Goal: Task Accomplishment & Management: Use online tool/utility

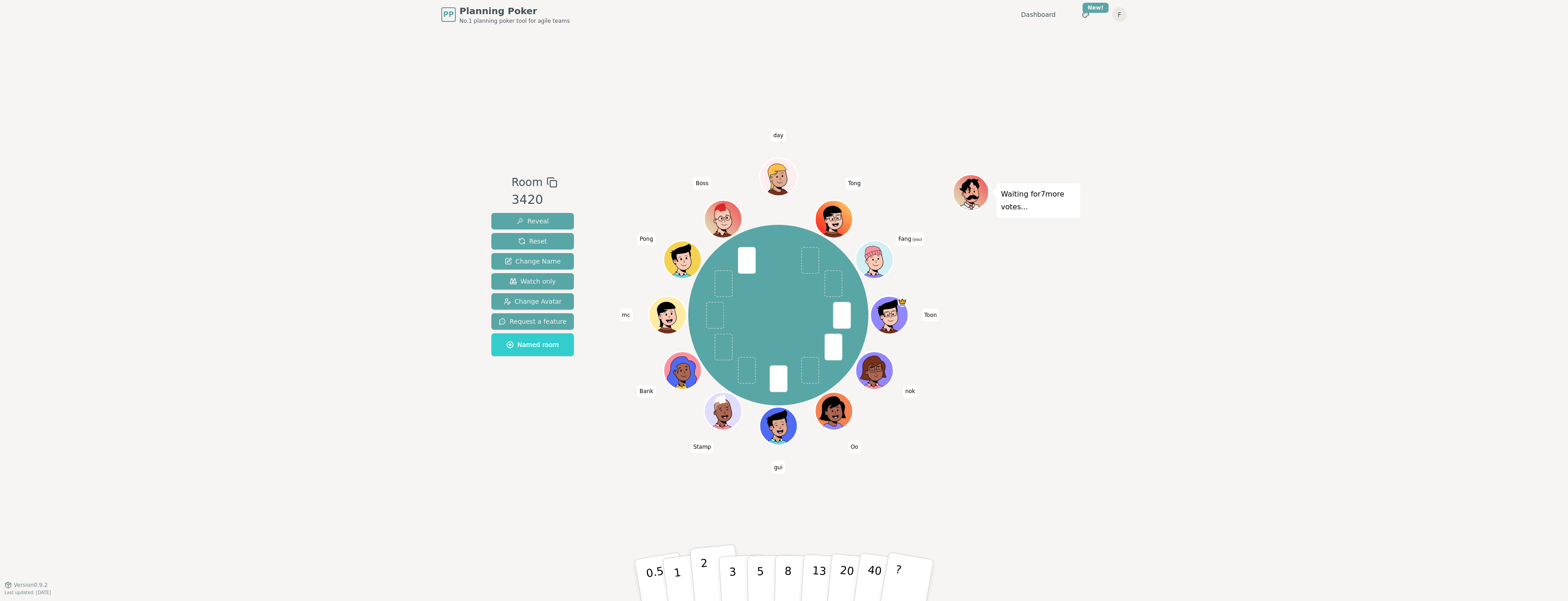
click at [708, 575] on button "2" at bounding box center [715, 580] width 52 height 72
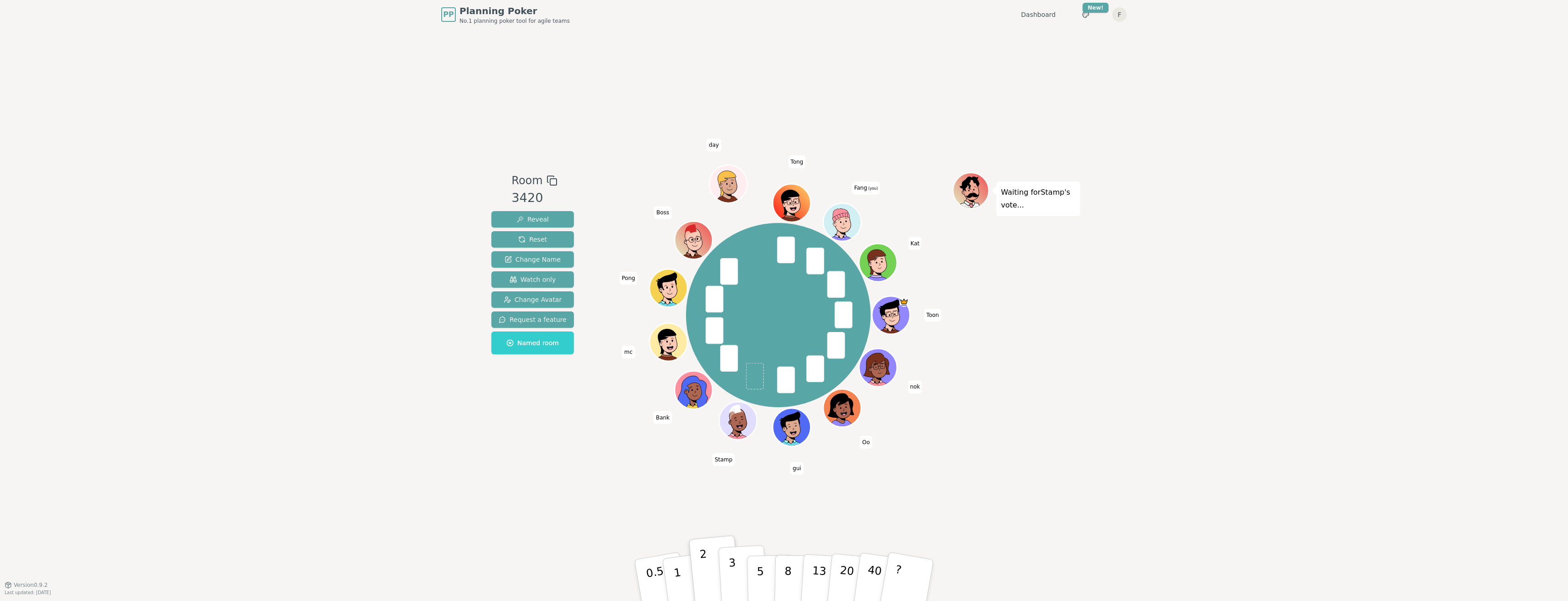
click at [734, 577] on p "3" at bounding box center [734, 581] width 10 height 50
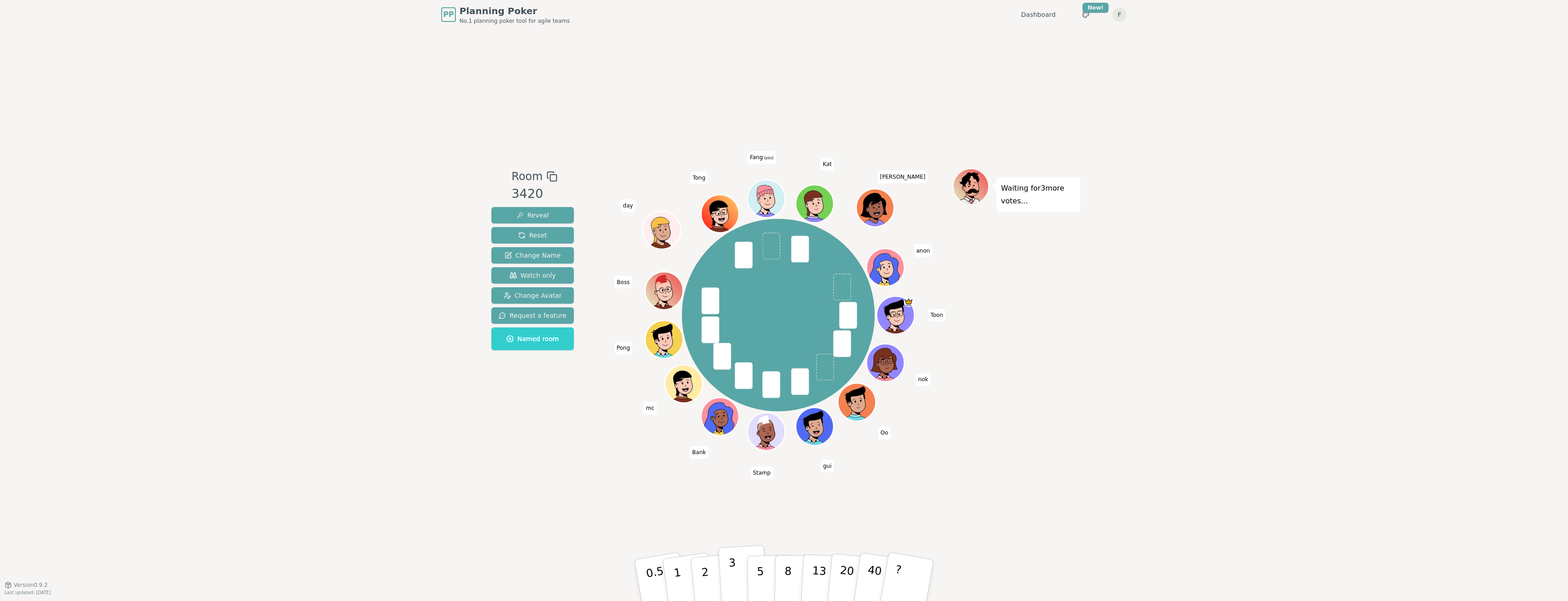
click at [738, 580] on button "3" at bounding box center [744, 580] width 50 height 71
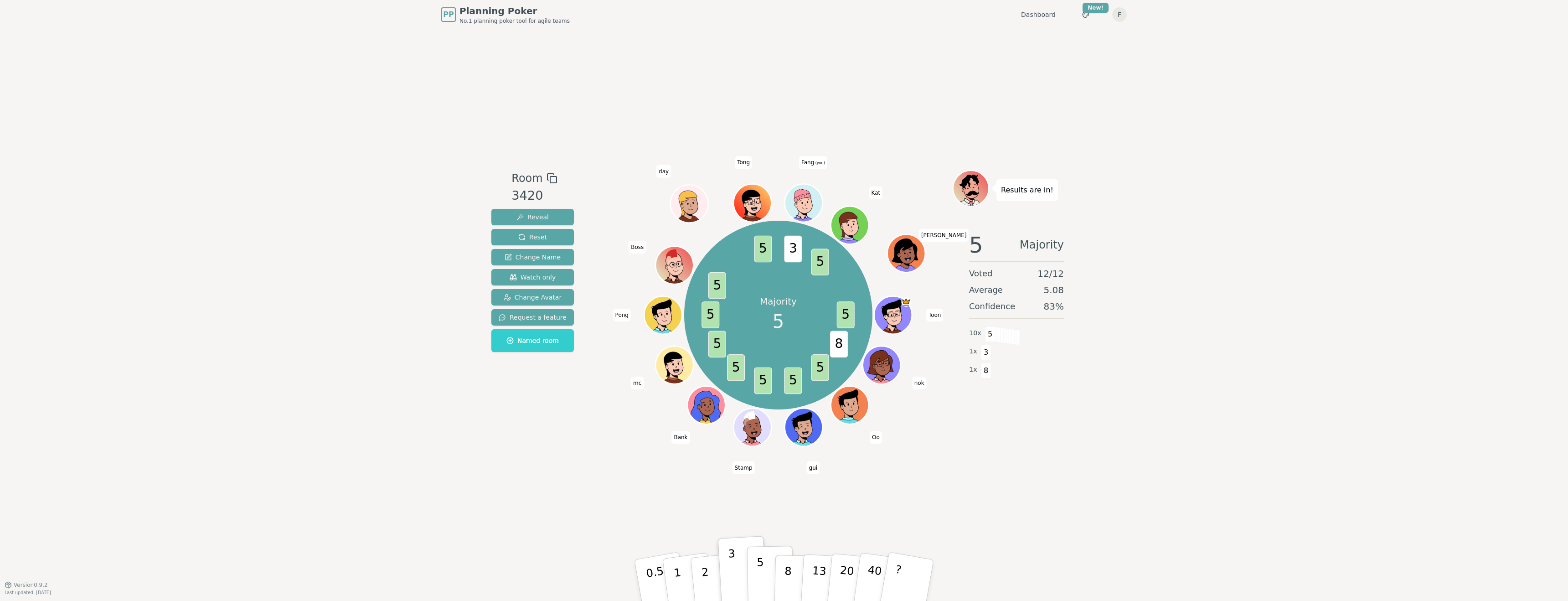
click at [768, 562] on button "5" at bounding box center [771, 580] width 47 height 70
click at [692, 512] on div "Room 3420 Reveal Reset Change Name Watch only Change Avatar Request a feature N…" at bounding box center [784, 307] width 592 height 556
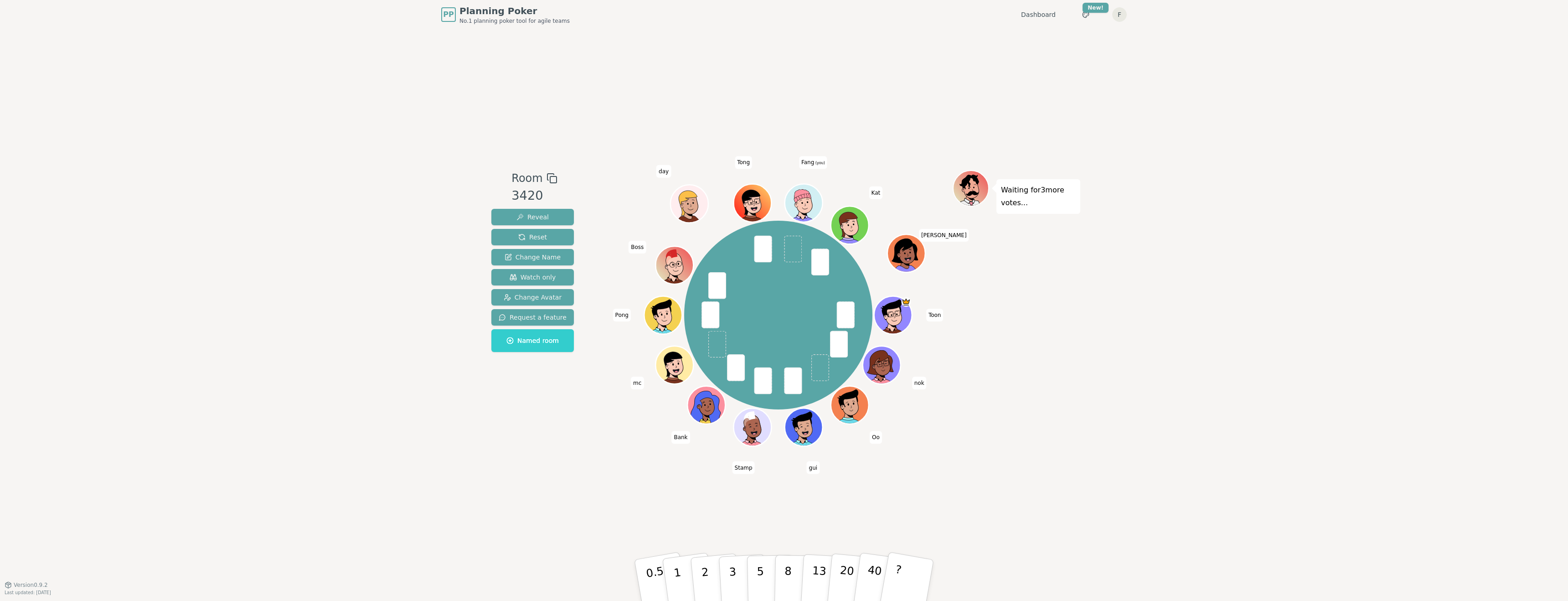
click at [759, 510] on div "Room 3420 Reveal Reset Change Name Watch only Change Avatar Request a feature N…" at bounding box center [784, 307] width 592 height 556
click at [792, 576] on button "8" at bounding box center [798, 580] width 47 height 70
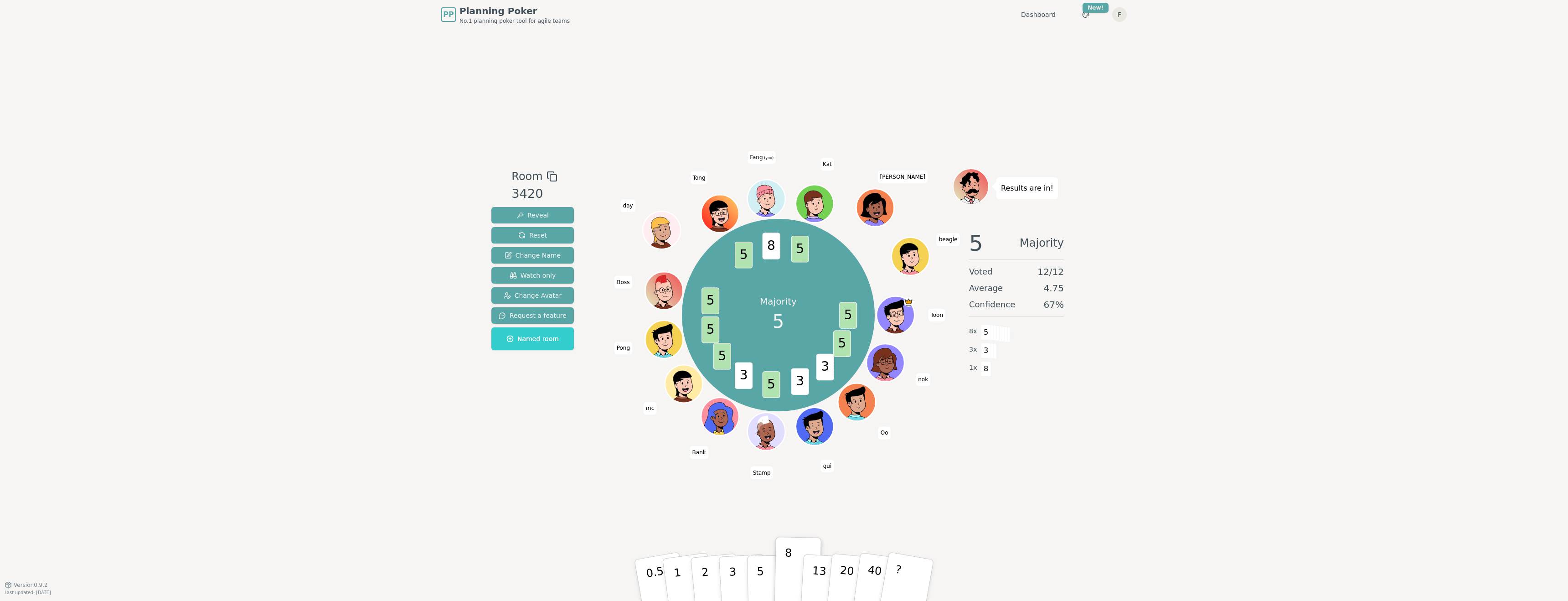
click at [1042, 515] on div "Room 3420 Reveal Reset Change Name Watch only Change Avatar Request a feature N…" at bounding box center [784, 307] width 592 height 556
click at [1243, 190] on div "PP Planning Poker No.1 planning poker tool for agile teams Dashboard Toggle the…" at bounding box center [784, 300] width 1568 height 601
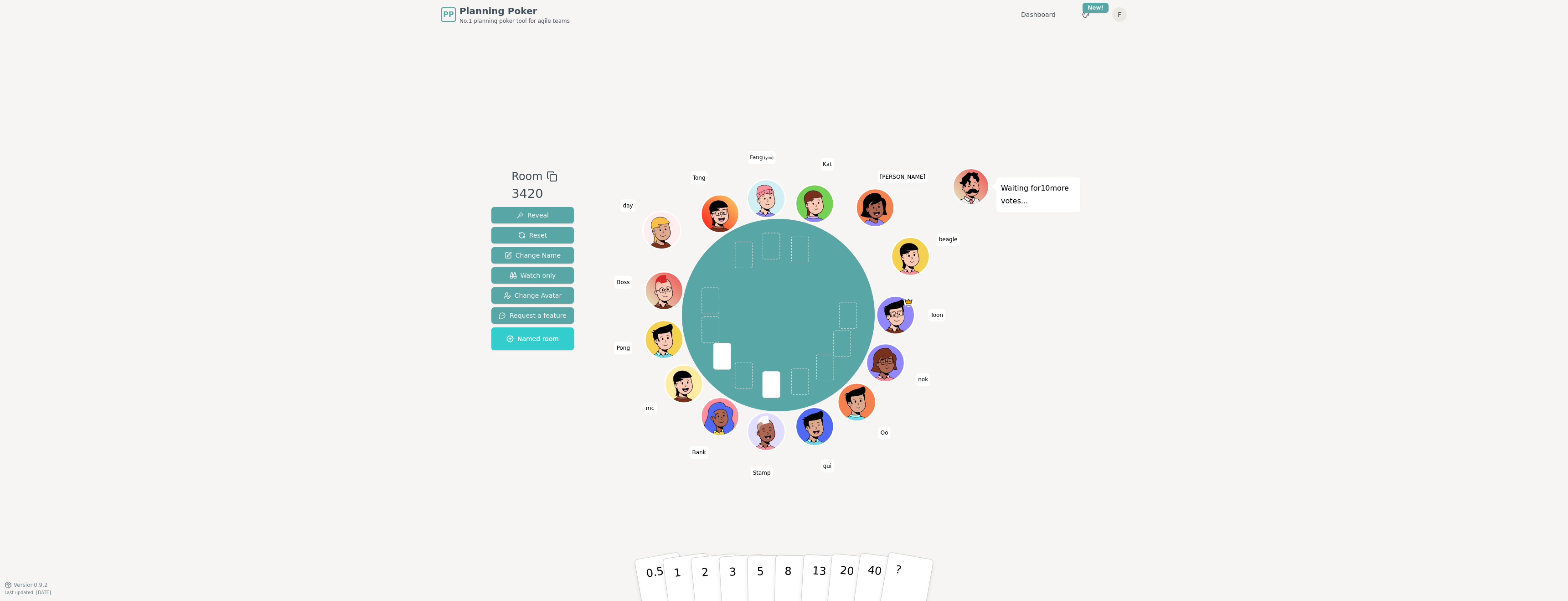
click at [1027, 415] on div "Waiting for 10 more votes..." at bounding box center [1017, 307] width 128 height 278
click at [763, 571] on p "5" at bounding box center [761, 580] width 8 height 49
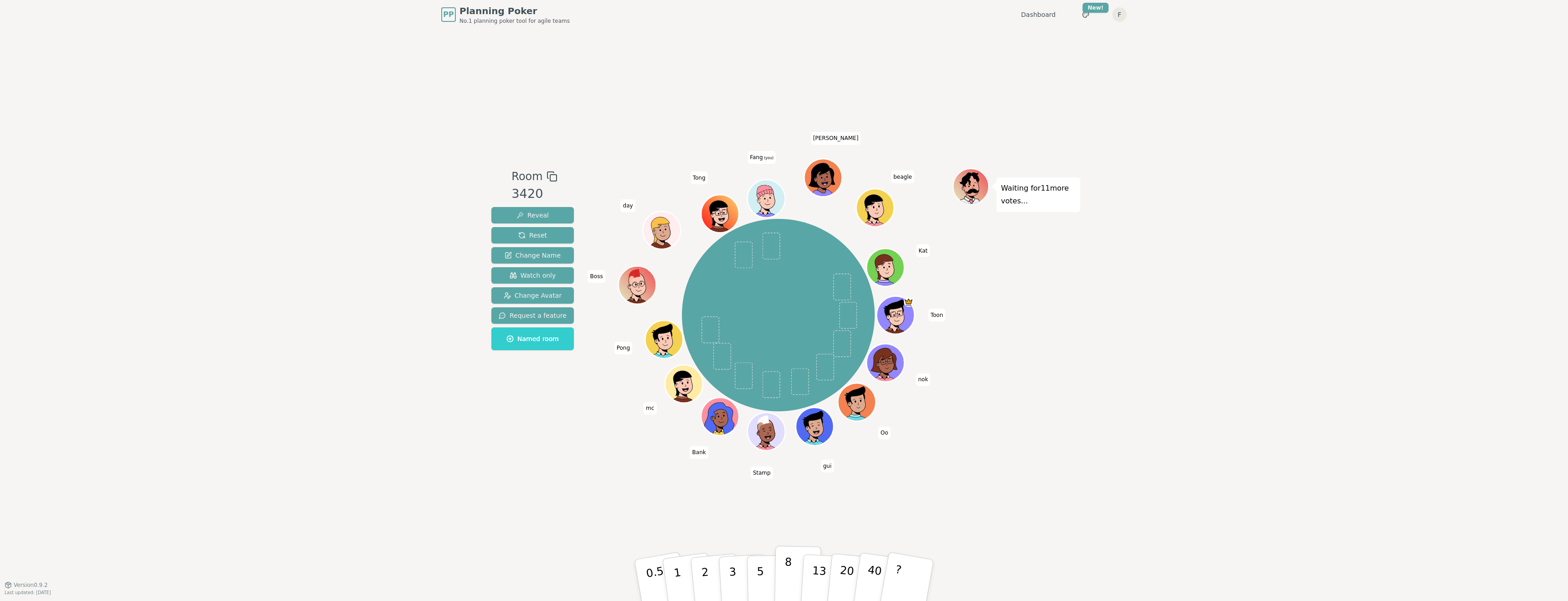
click at [783, 574] on button "8" at bounding box center [798, 580] width 47 height 70
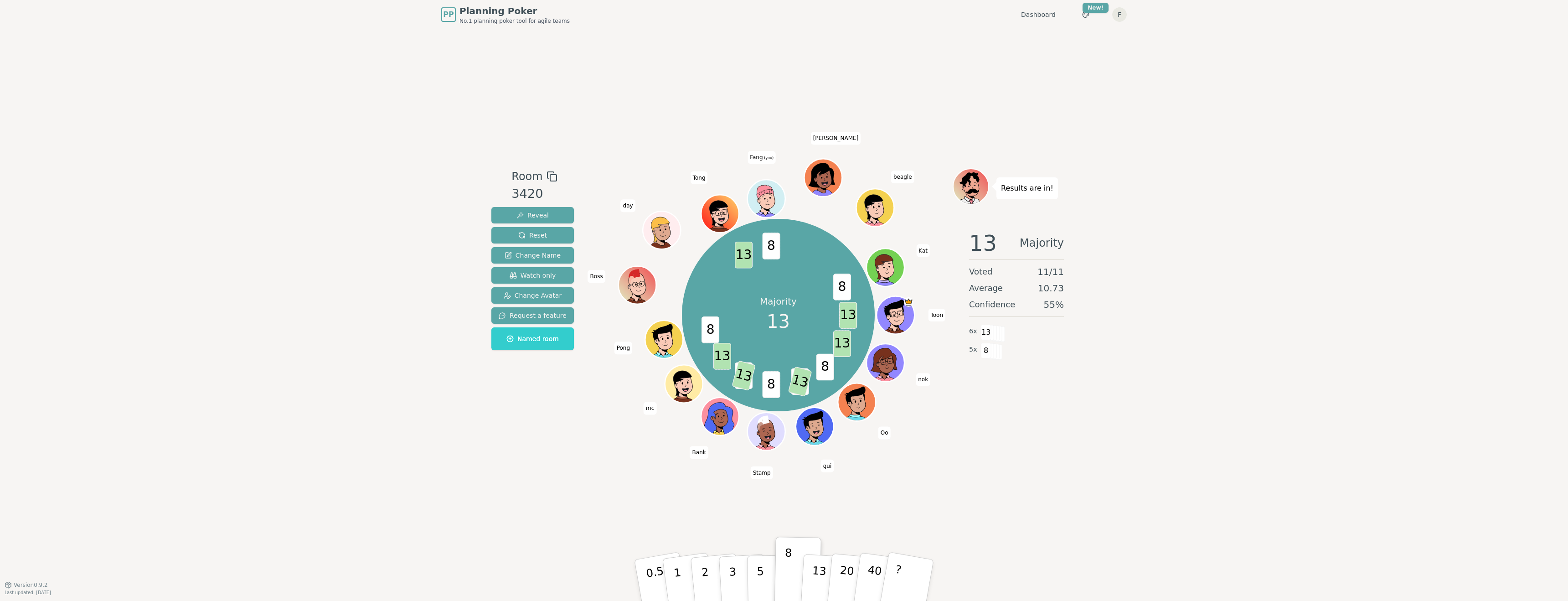
click at [897, 507] on div "Room 3420 Reveal Reset Change Name Watch only Change Avatar Request a feature N…" at bounding box center [784, 307] width 592 height 556
click at [822, 569] on p "13" at bounding box center [819, 580] width 17 height 50
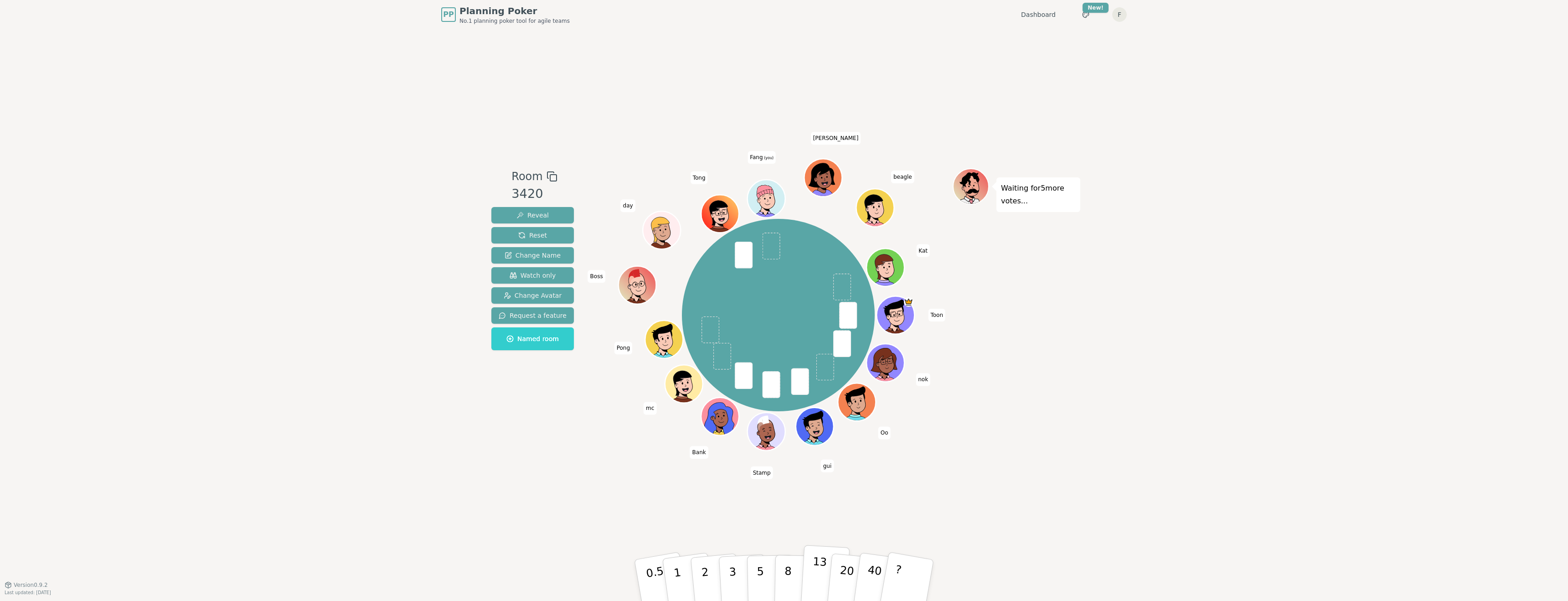
click at [823, 579] on p "13" at bounding box center [819, 580] width 17 height 50
click at [1051, 356] on div "Waiting for 11 more votes..." at bounding box center [1017, 307] width 128 height 278
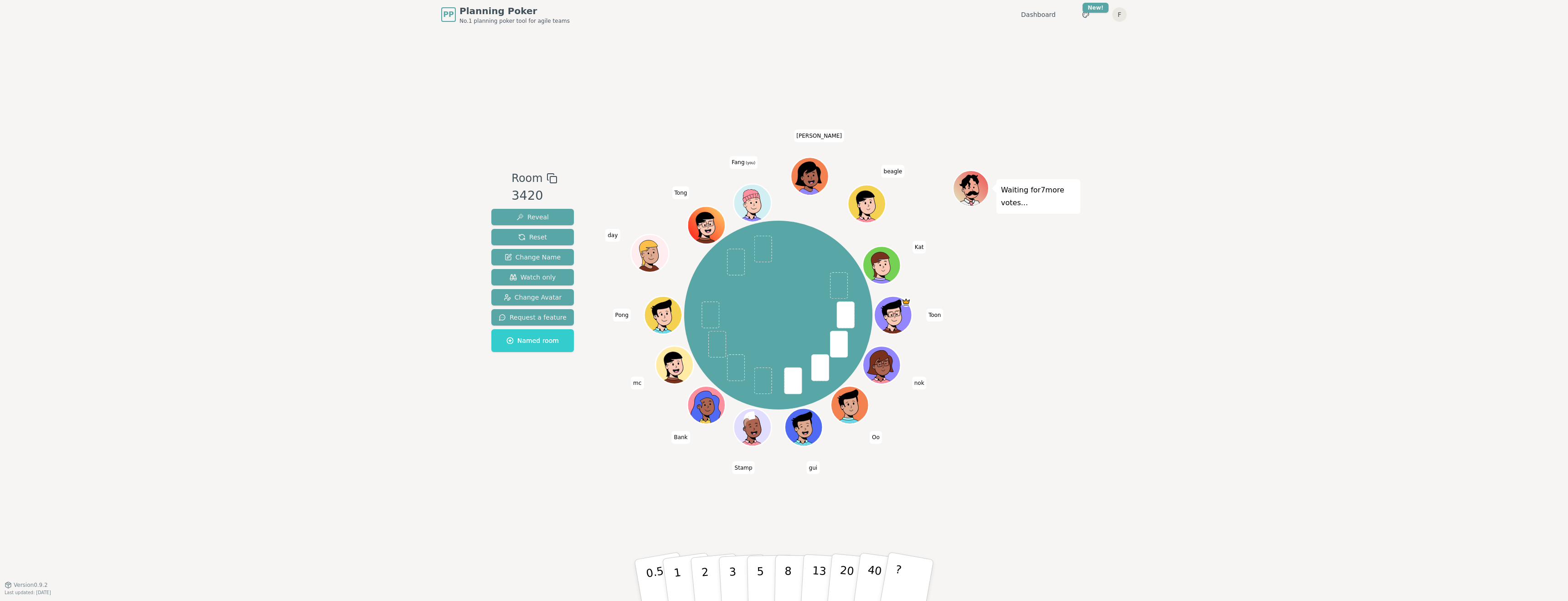
click at [766, 534] on div "Room 3420 Reveal Reset Change Name Watch only Change Avatar Request a feature N…" at bounding box center [784, 307] width 592 height 556
click at [762, 570] on p "5" at bounding box center [761, 580] width 8 height 49
click at [766, 570] on button "5" at bounding box center [771, 580] width 47 height 70
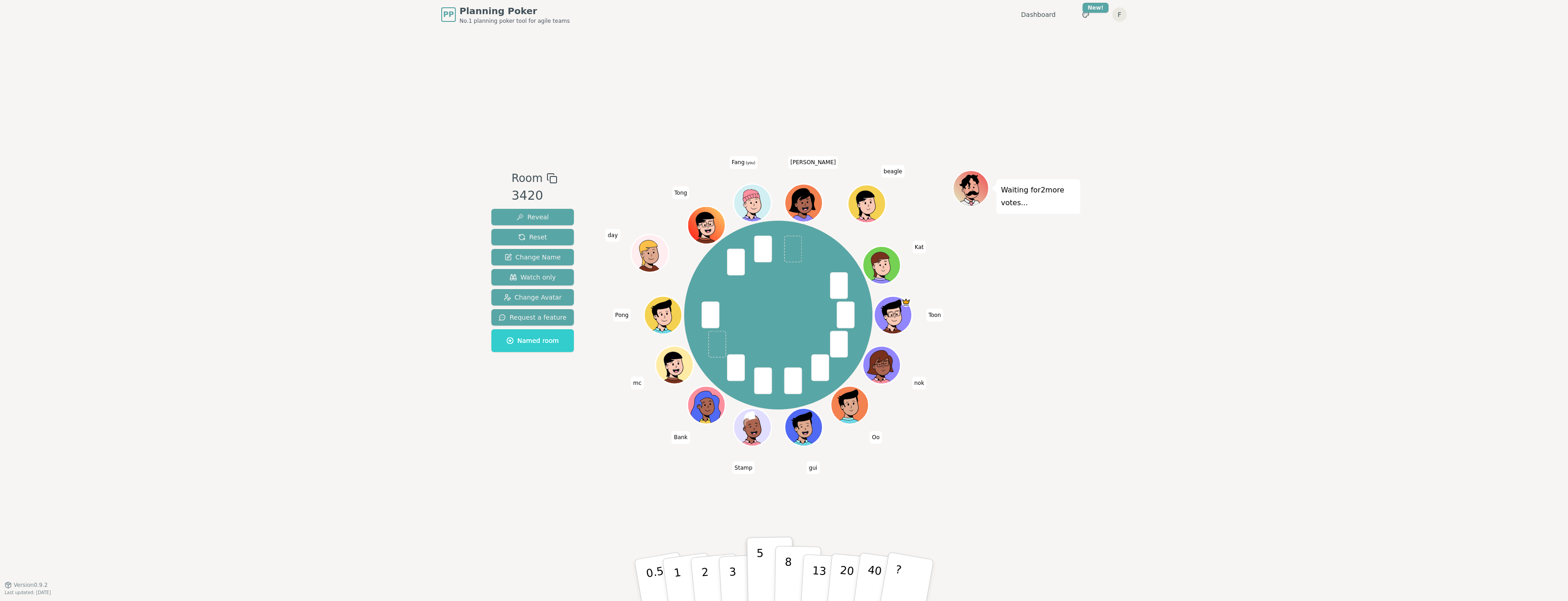
click at [794, 564] on button "8" at bounding box center [798, 580] width 47 height 70
click at [768, 566] on button "5" at bounding box center [771, 580] width 47 height 70
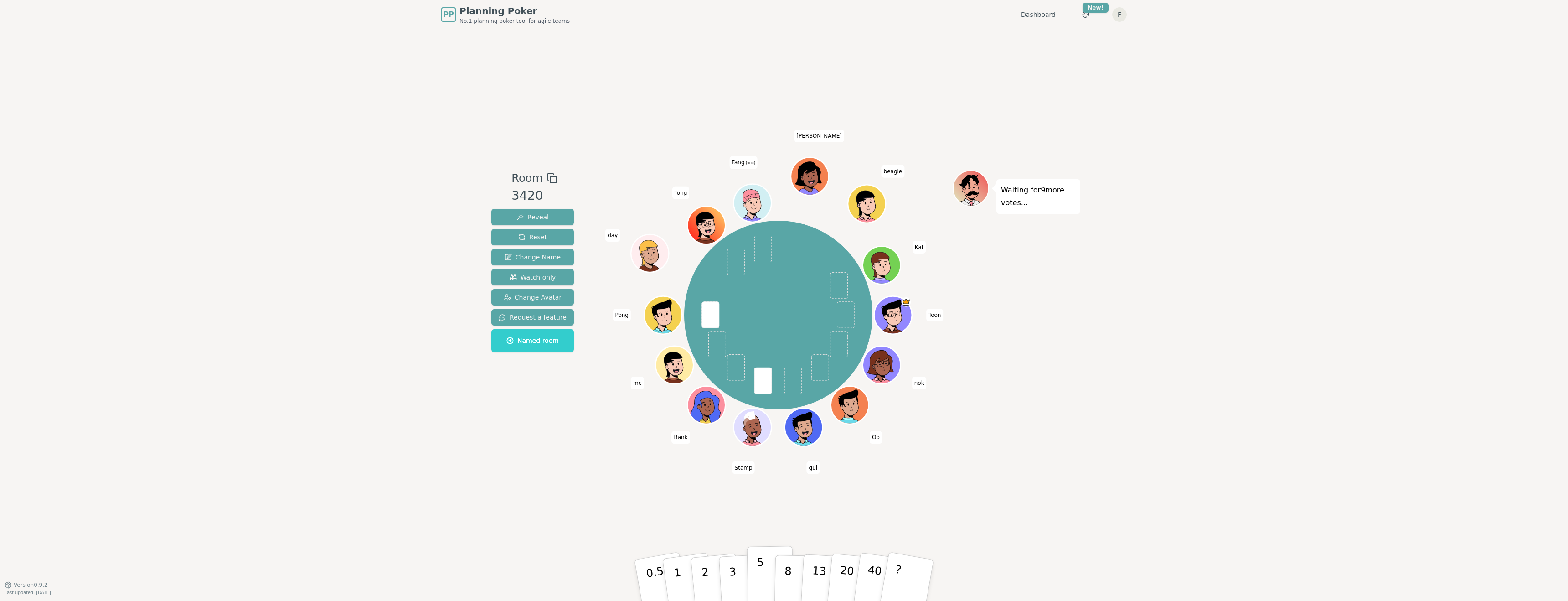
click at [758, 573] on p "5" at bounding box center [761, 580] width 8 height 49
click at [732, 570] on p "3" at bounding box center [734, 581] width 10 height 50
click at [753, 568] on button "5" at bounding box center [771, 580] width 47 height 70
